Goal: Communication & Community: Answer question/provide support

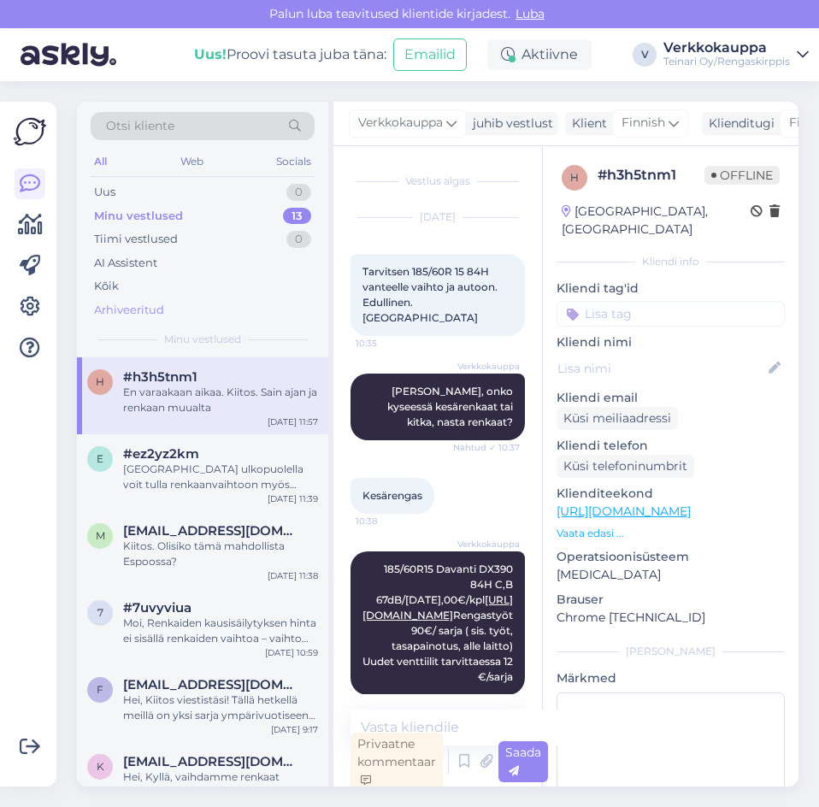
scroll to position [2834, 0]
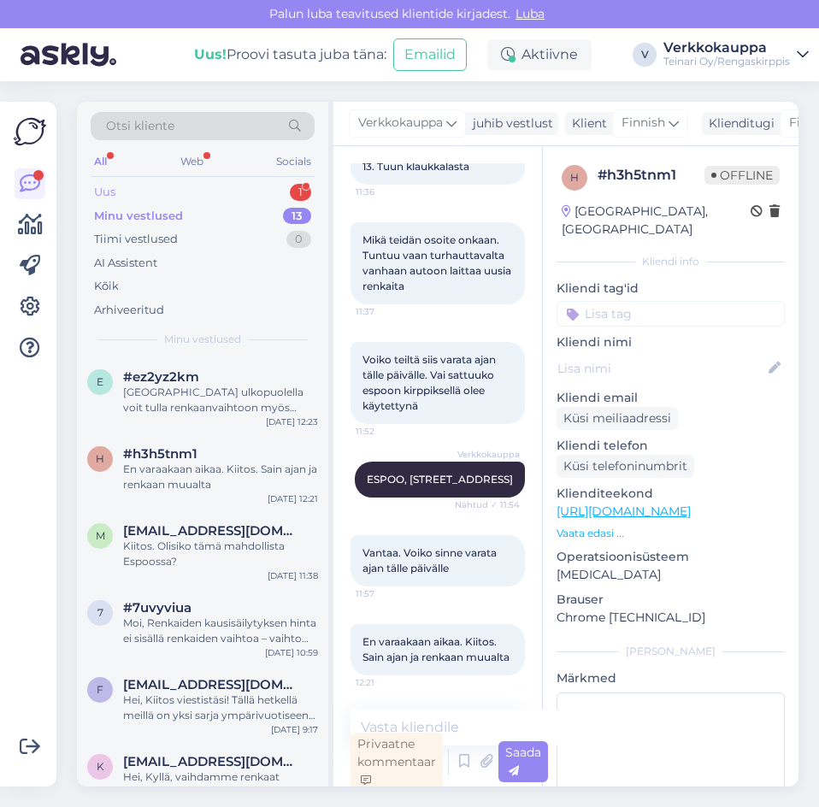
click at [131, 187] on div "Uus 1" at bounding box center [203, 192] width 224 height 24
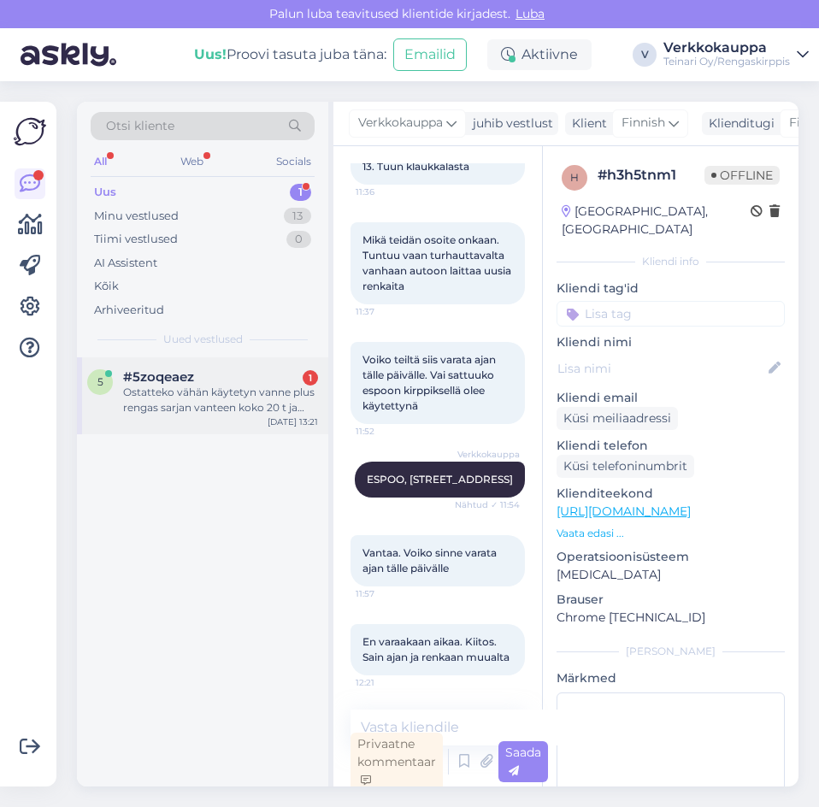
click at [226, 391] on div "Ostatteko vähän käytetyn vanne plus rengas sarjan vanteen koko 20 t ja merkki b…" at bounding box center [220, 400] width 195 height 31
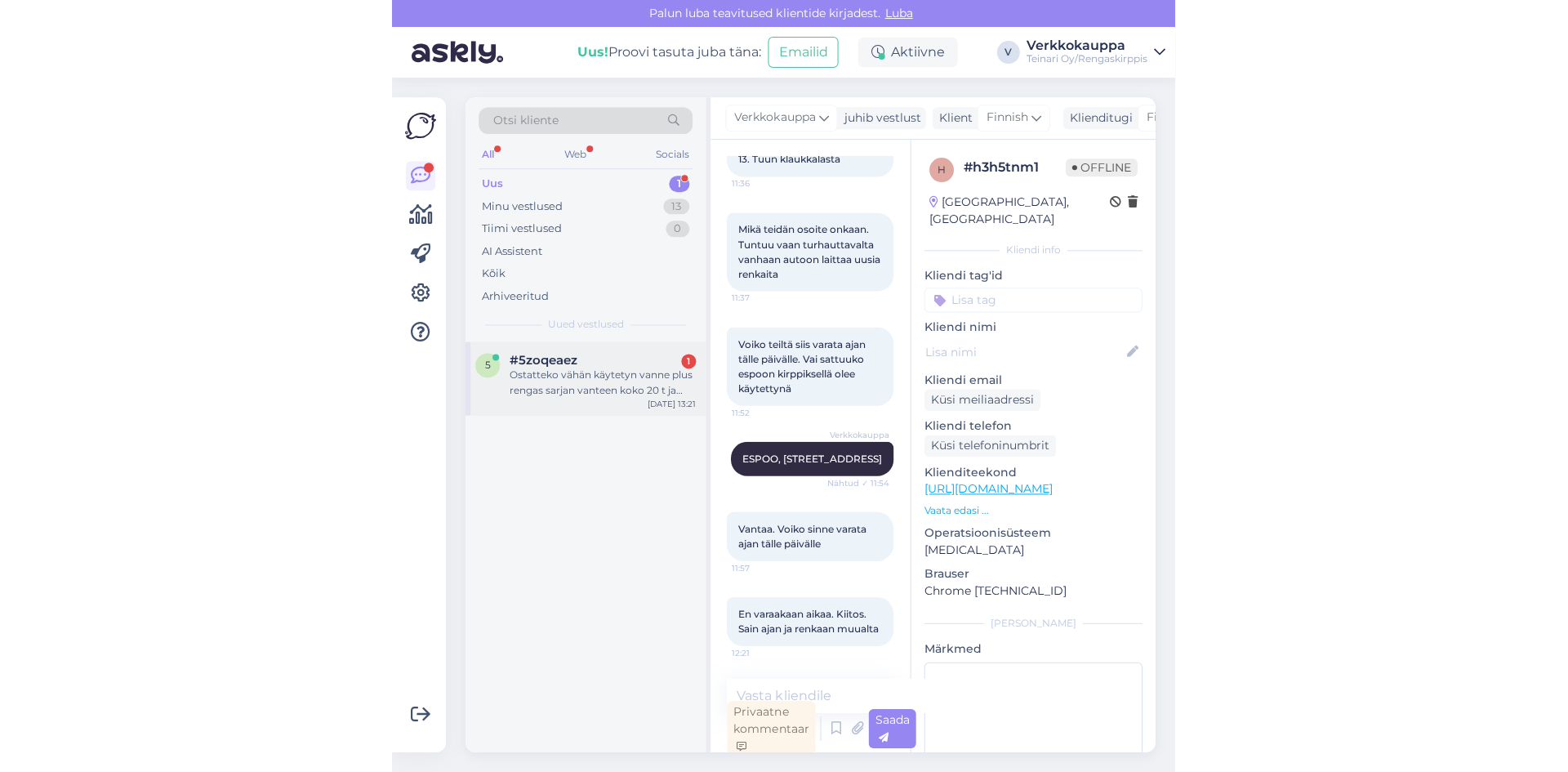
scroll to position [0, 0]
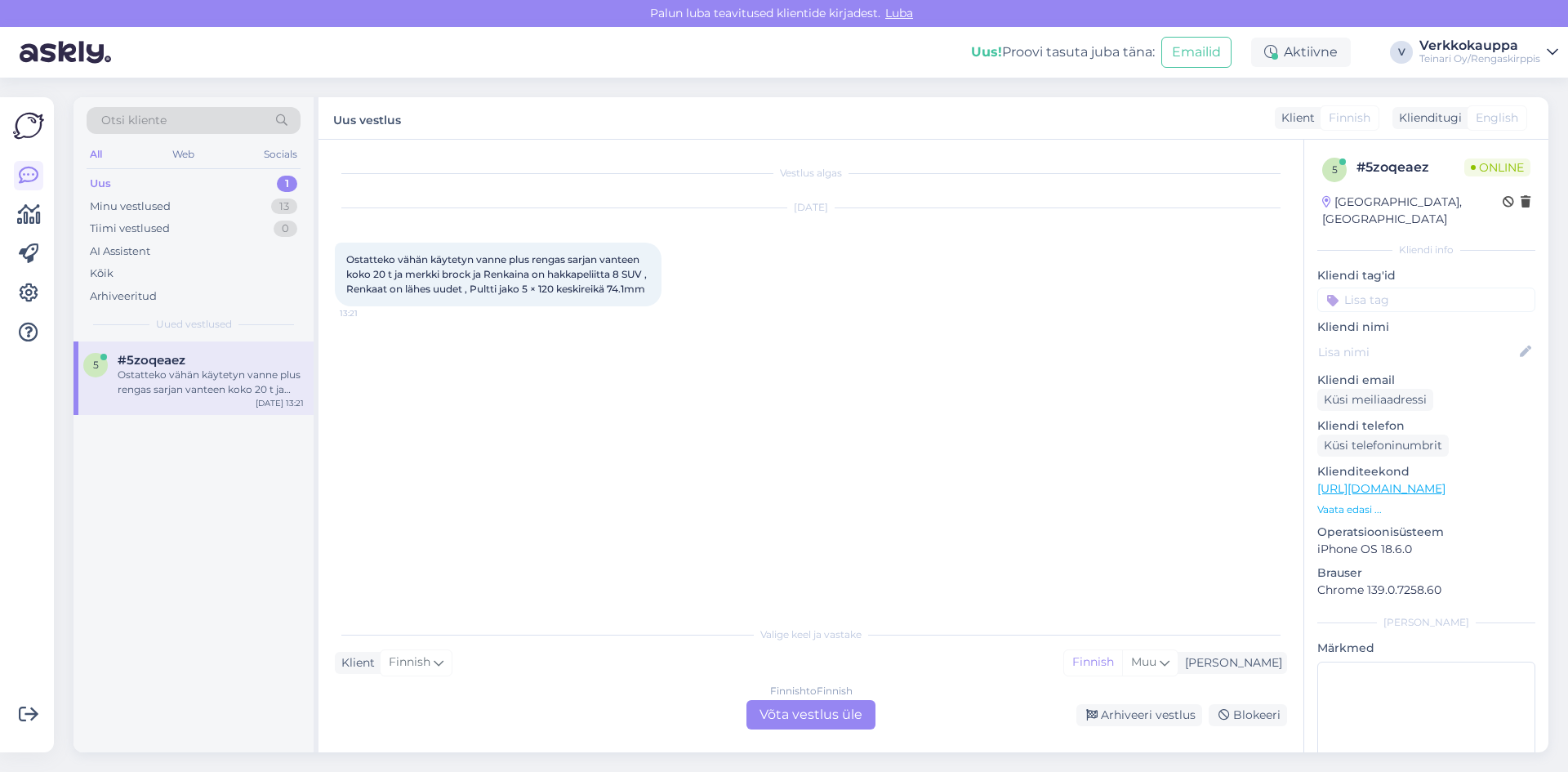
click at [782, 711] on div "Finnish to Finnish Võta vestlus üle" at bounding box center [810, 714] width 129 height 30
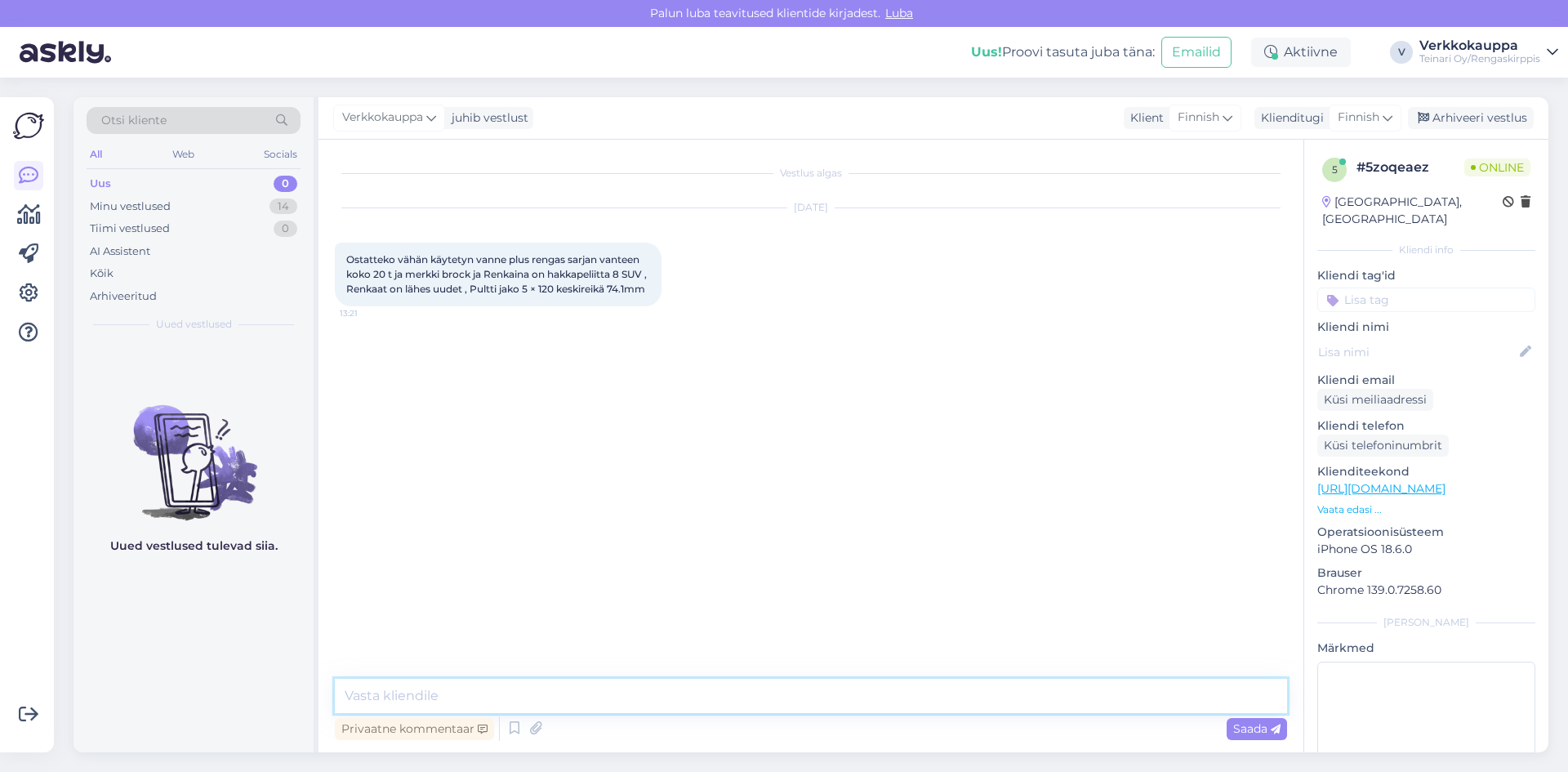
paste textarea "Hei, Kiitos kysymyksestäsi! Ostamme käytettyjä renkaita tapauskohtaisesti, riip…"
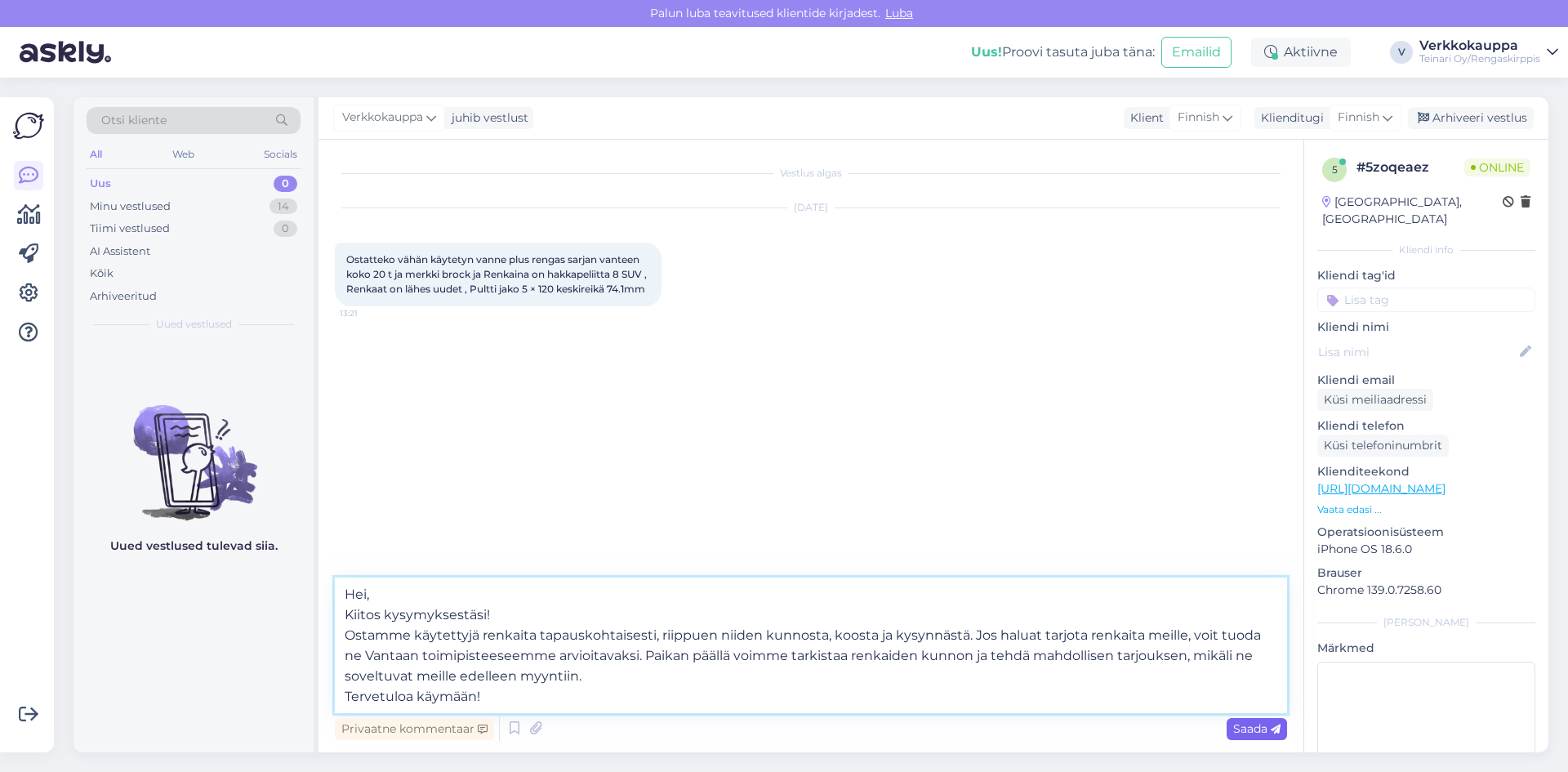
type textarea "Hei, Kiitos kysymyksestäsi! Ostamme käytettyjä renkaita tapauskohtaisesti, riip…"
click at [782, 734] on span "Saada" at bounding box center [1257, 728] width 48 height 14
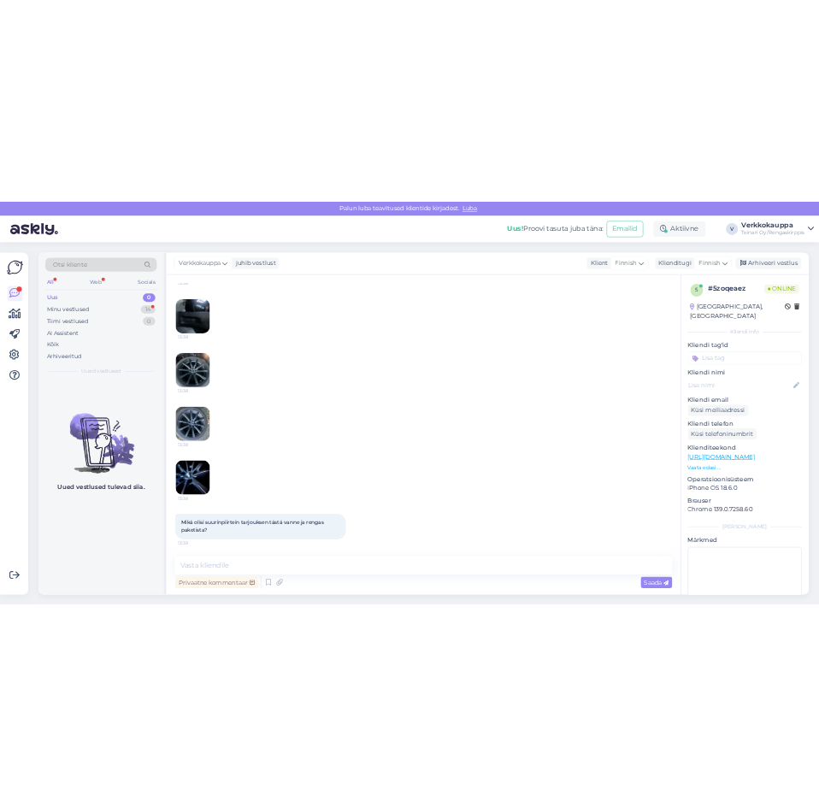
scroll to position [1461, 0]
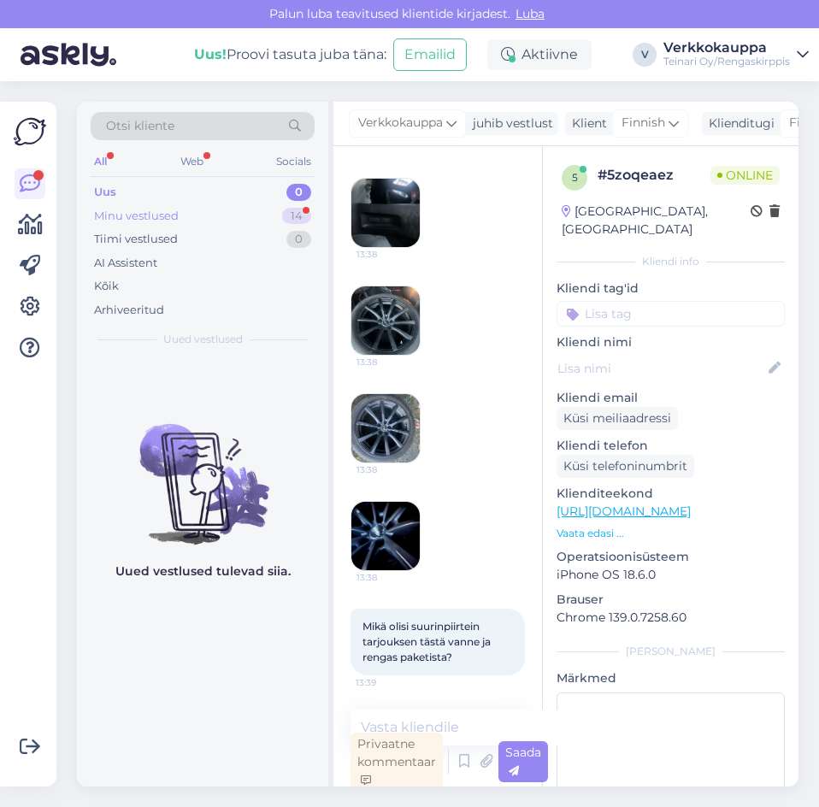
click at [151, 212] on div "Minu vestlused" at bounding box center [136, 216] width 85 height 17
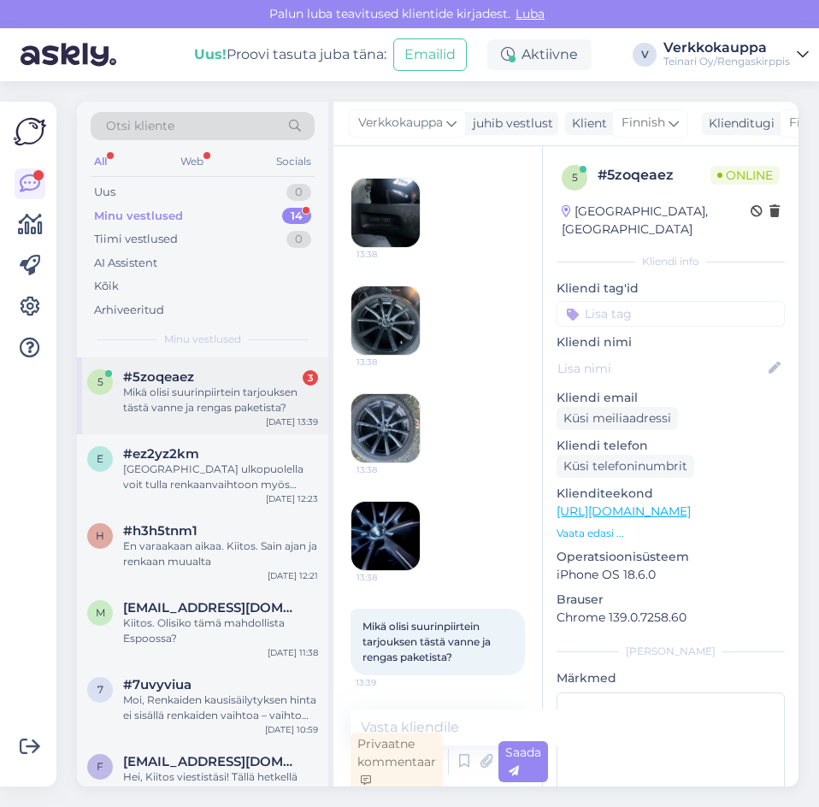
click at [201, 403] on div "Mikä olisi suurinpiirtein tarjouksen tästä vanne ja rengas paketista?" at bounding box center [220, 400] width 195 height 31
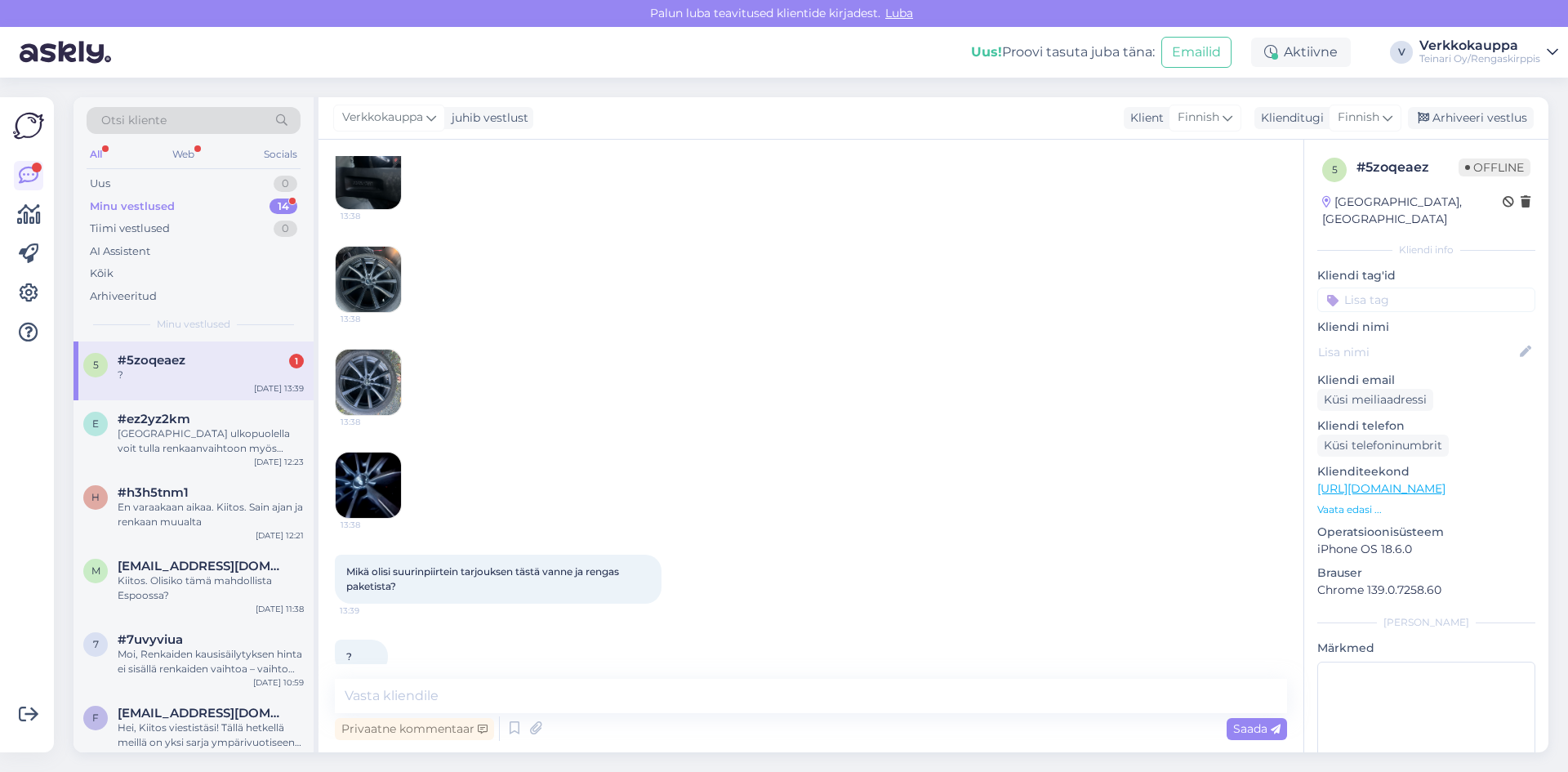
scroll to position [1135, 0]
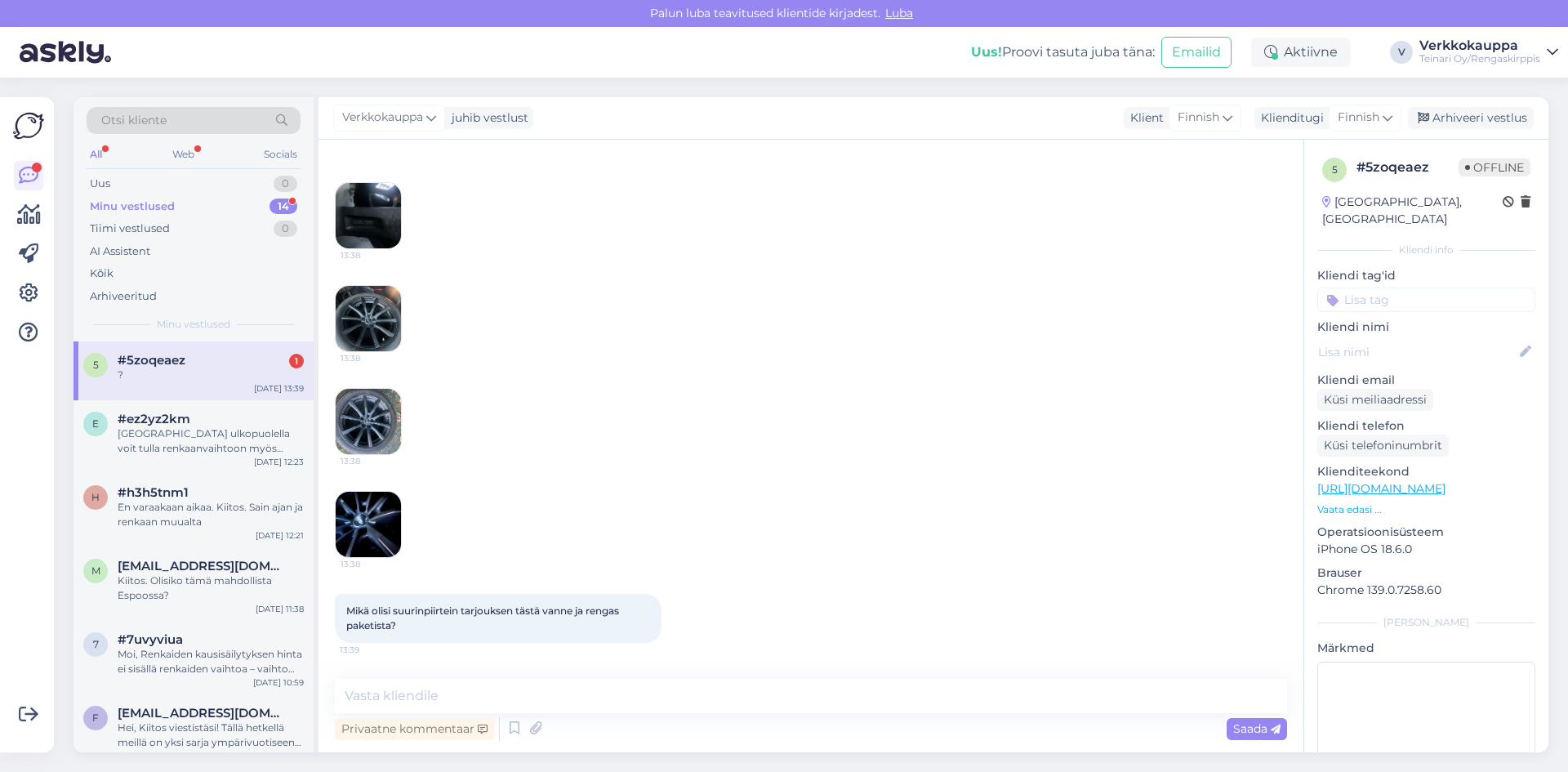
click at [351, 525] on img at bounding box center [368, 524] width 65 height 65
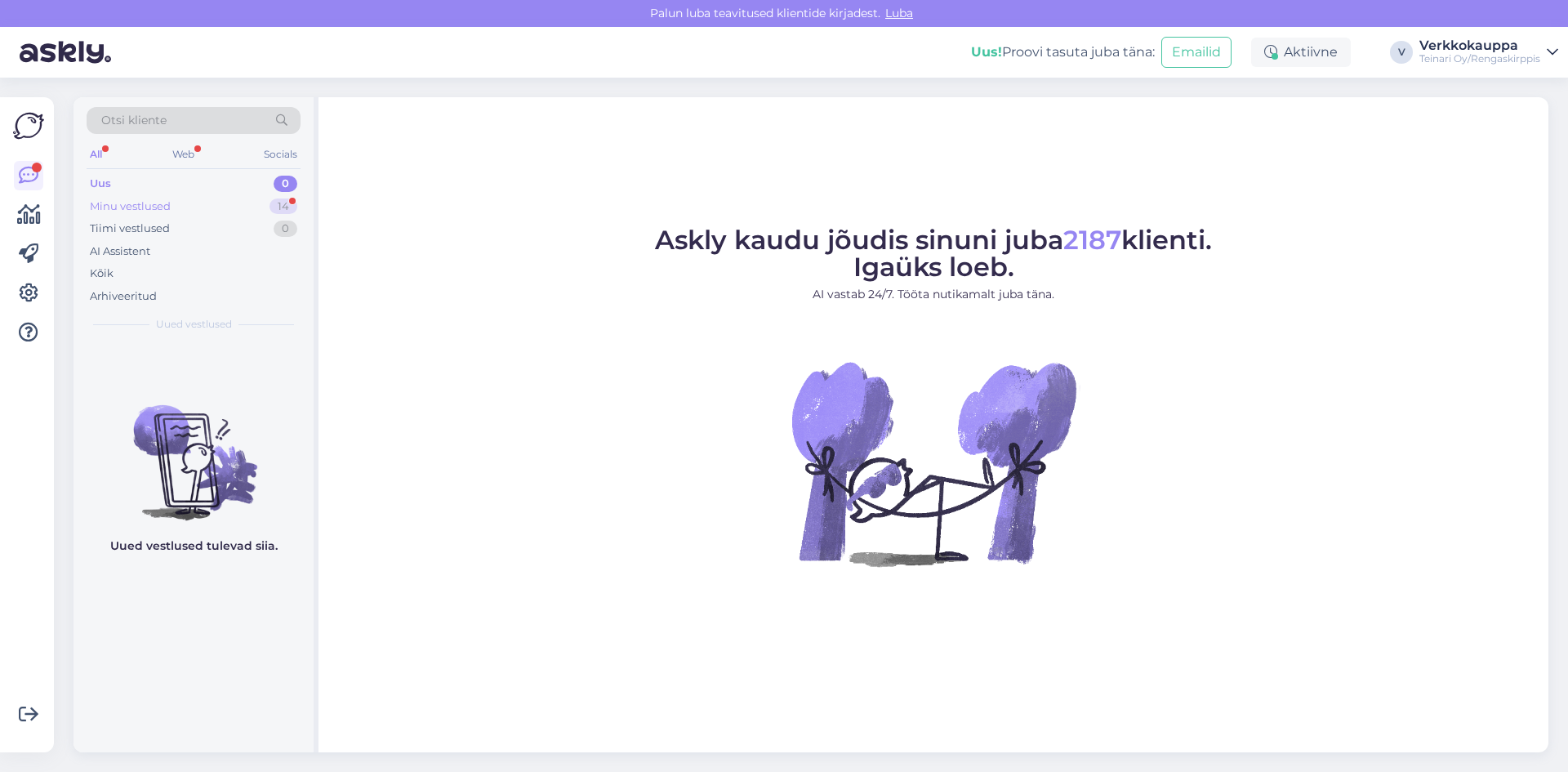
click at [143, 207] on div "Minu vestlused" at bounding box center [130, 206] width 81 height 16
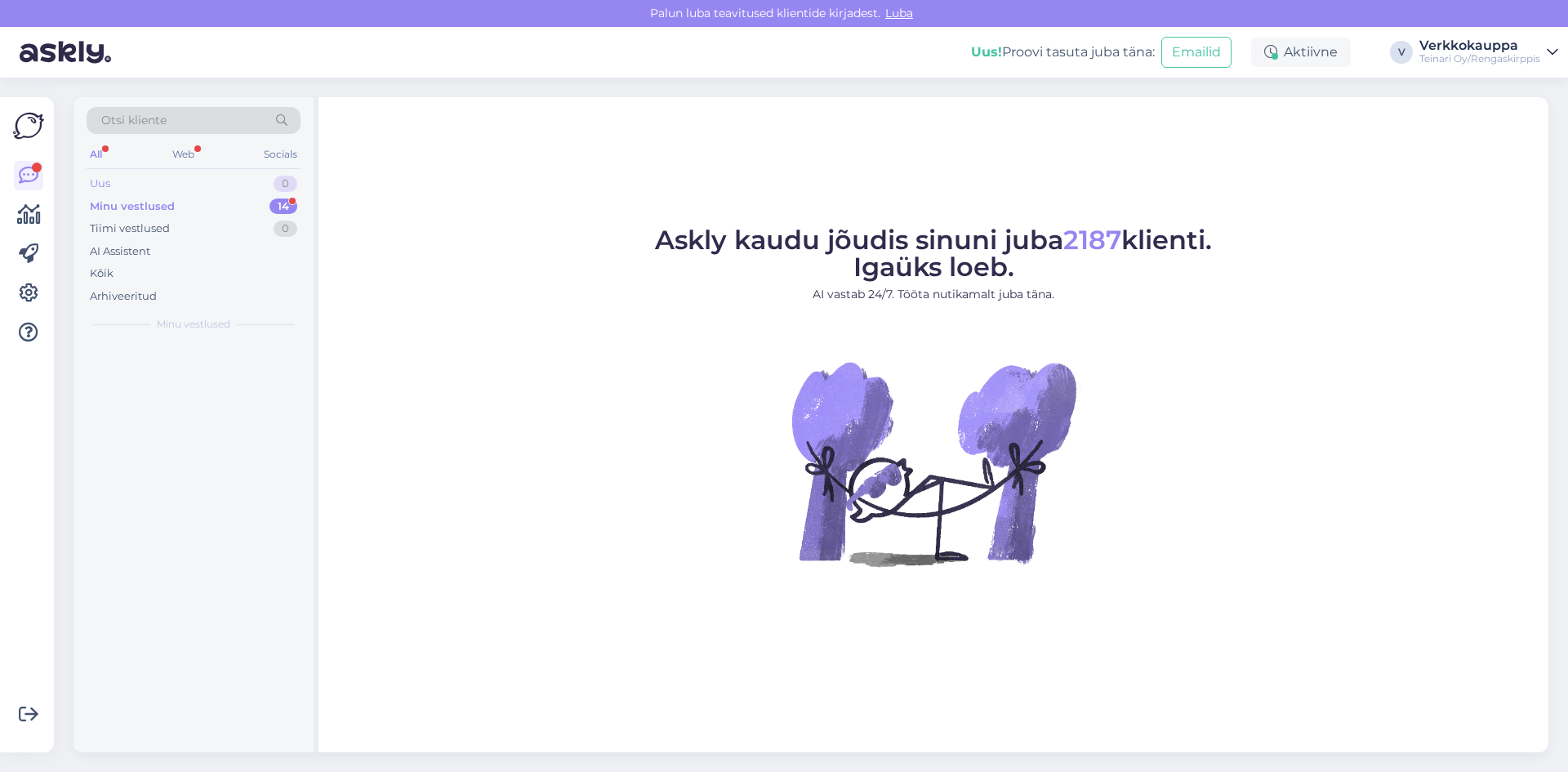
click at [117, 185] on div "Uus 0" at bounding box center [194, 183] width 214 height 23
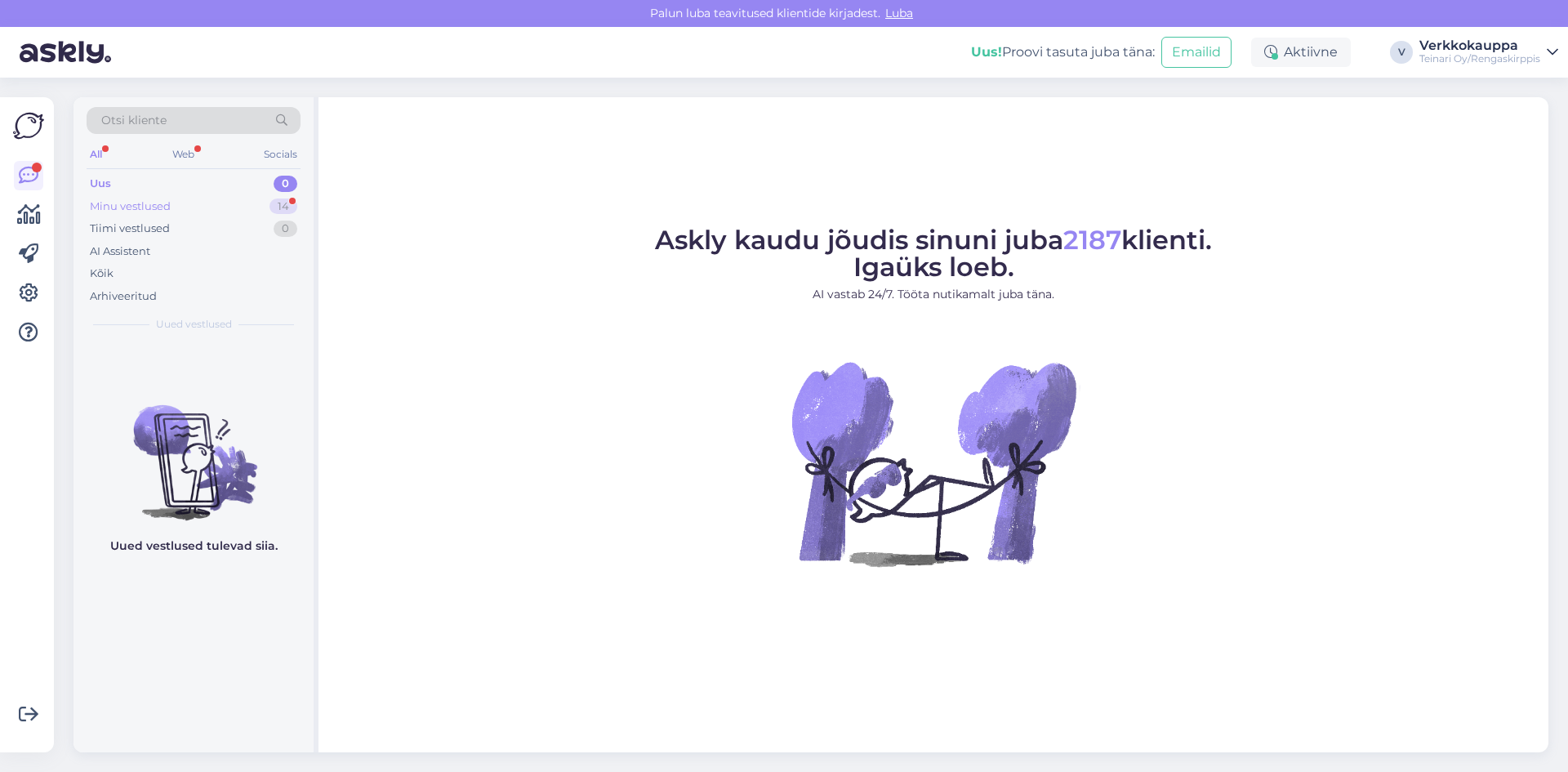
click at [131, 208] on div "Minu vestlused" at bounding box center [130, 206] width 81 height 16
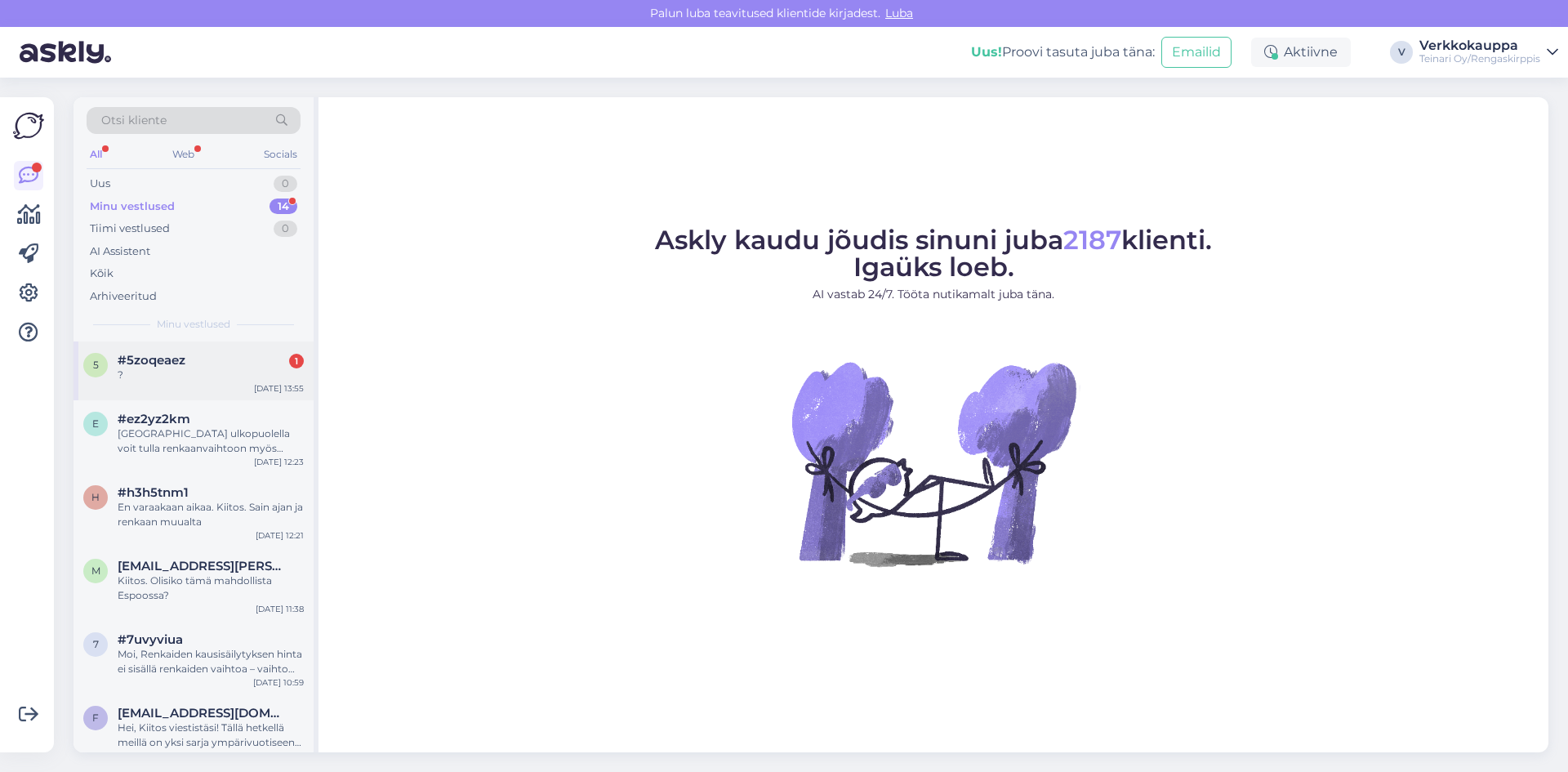
click at [187, 358] on div "#5zoqeaez 1" at bounding box center [210, 359] width 186 height 14
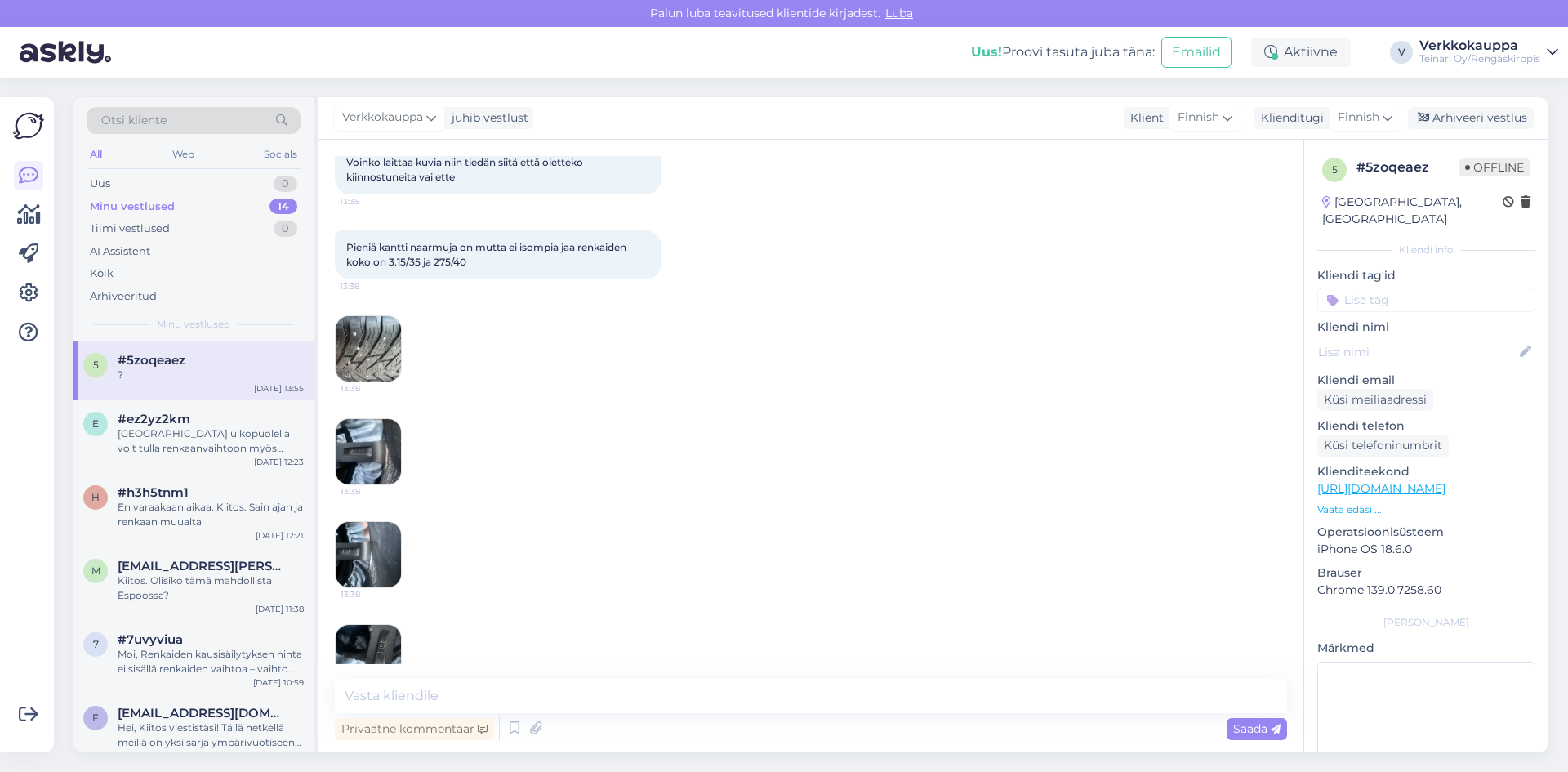
scroll to position [400, 0]
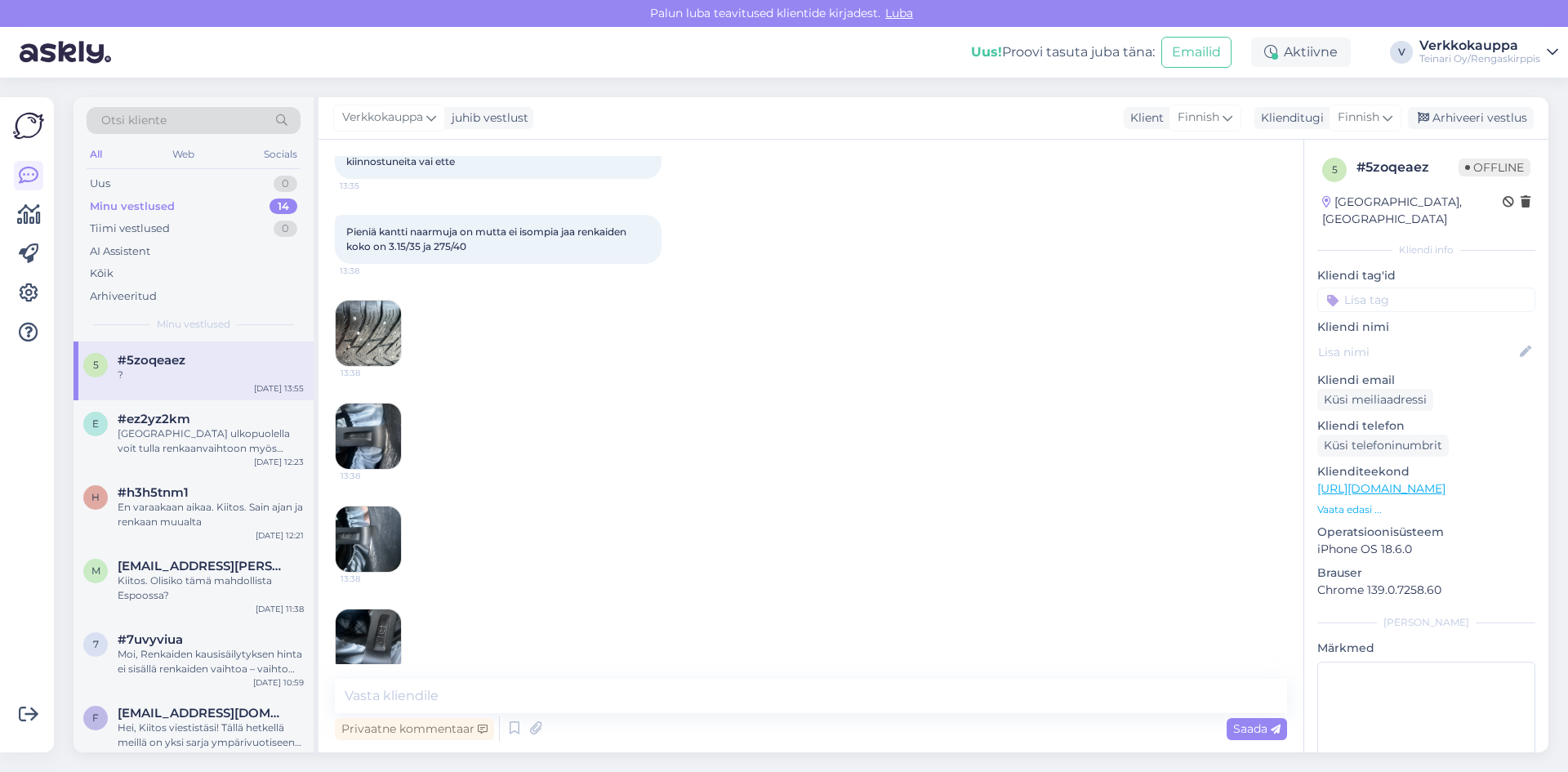
click at [848, 534] on div "Pieniä kantti naarmuja on mutta ei isompia jaa renkaiden koko on 3.15/35 ja 275…" at bounding box center [810, 754] width 952 height 1114
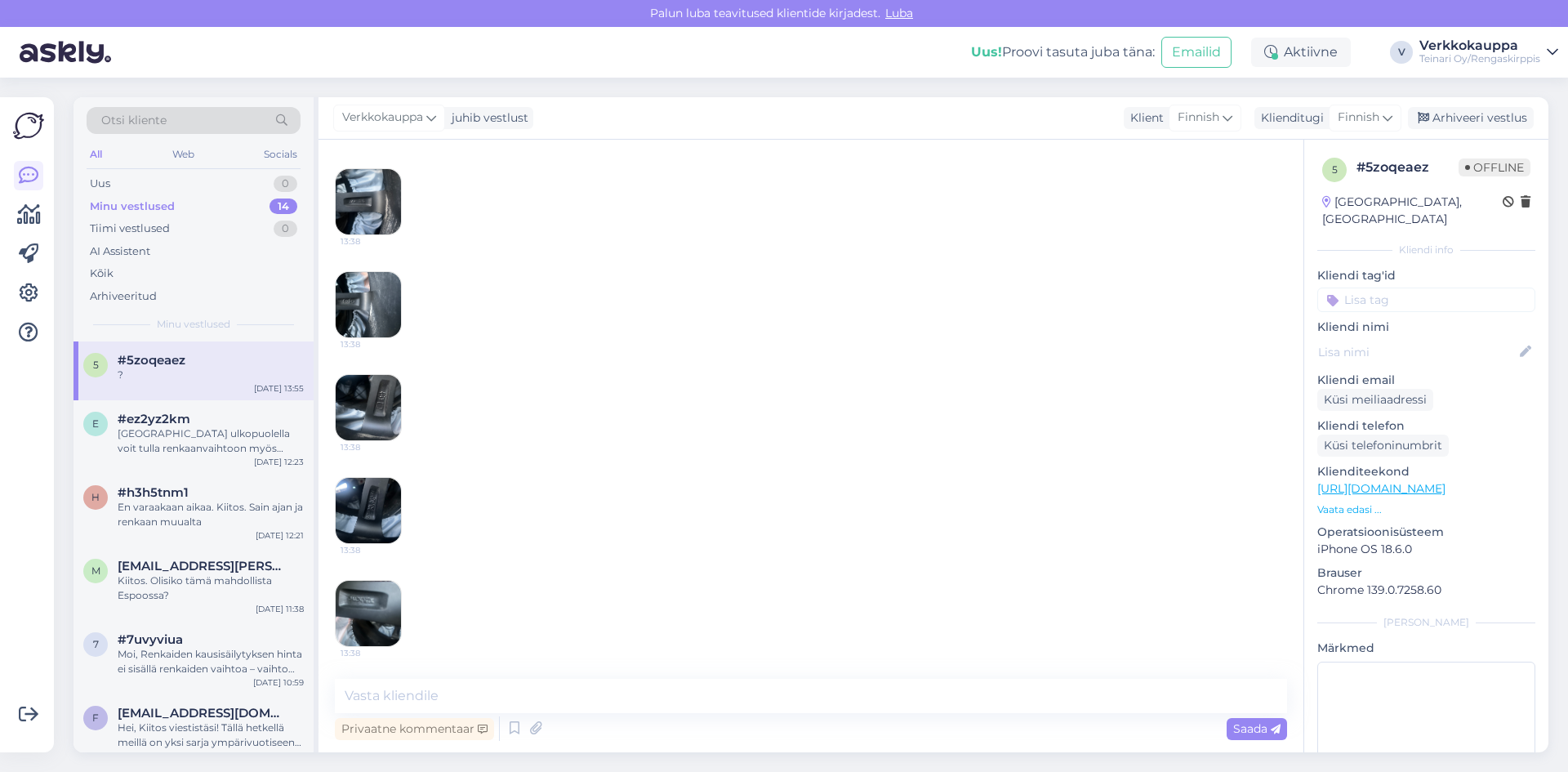
scroll to position [564, 0]
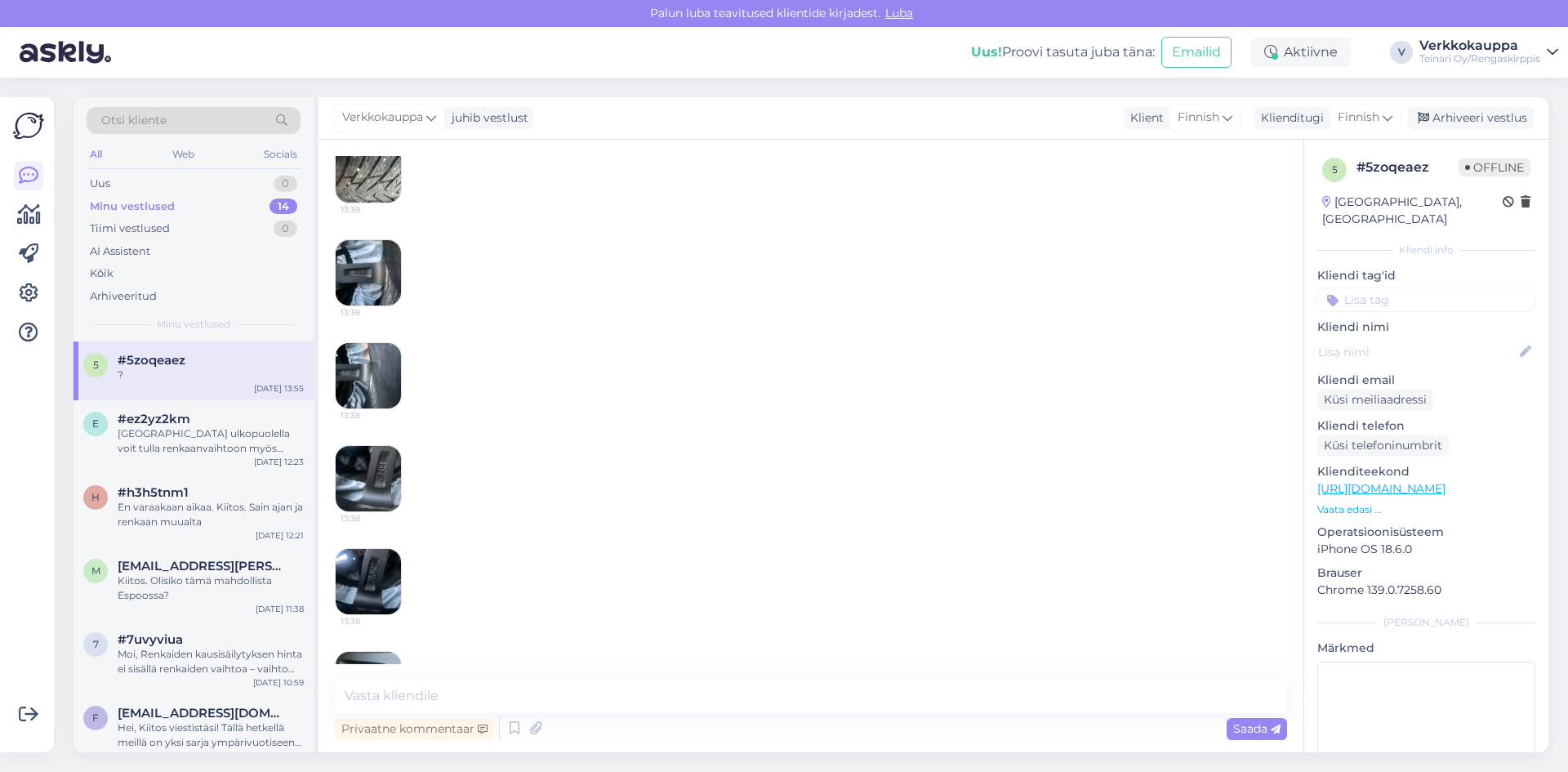
drag, startPoint x: 911, startPoint y: 532, endPoint x: 916, endPoint y: 544, distance: 13.0
click at [916, 544] on div "Pieniä kantti naarmuja on mutta ei isompia jaa renkaiden koko on 3.15/35 ja 275…" at bounding box center [810, 590] width 952 height 1114
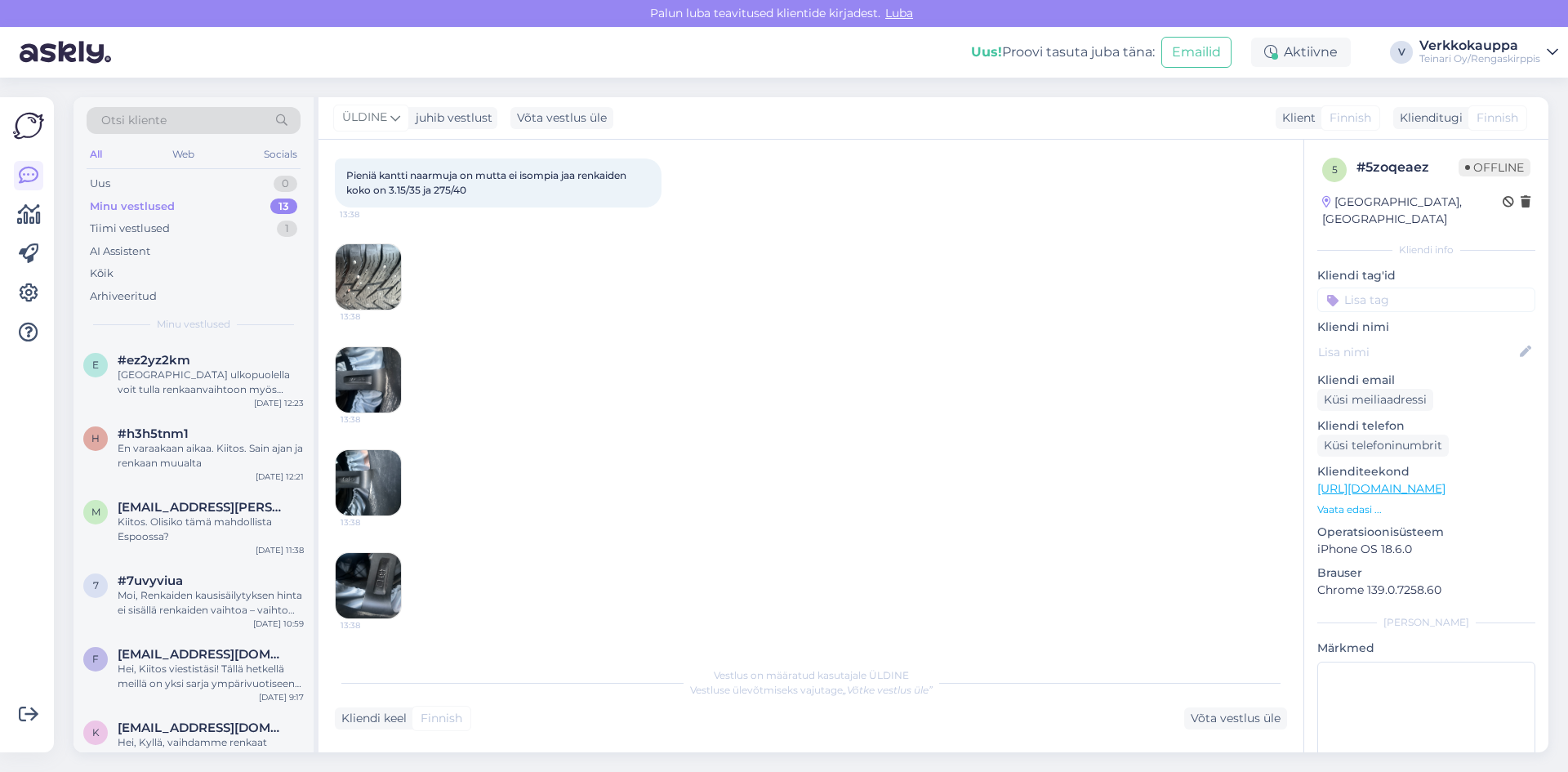
scroll to position [0, 0]
